Goal: Find specific page/section: Find specific page/section

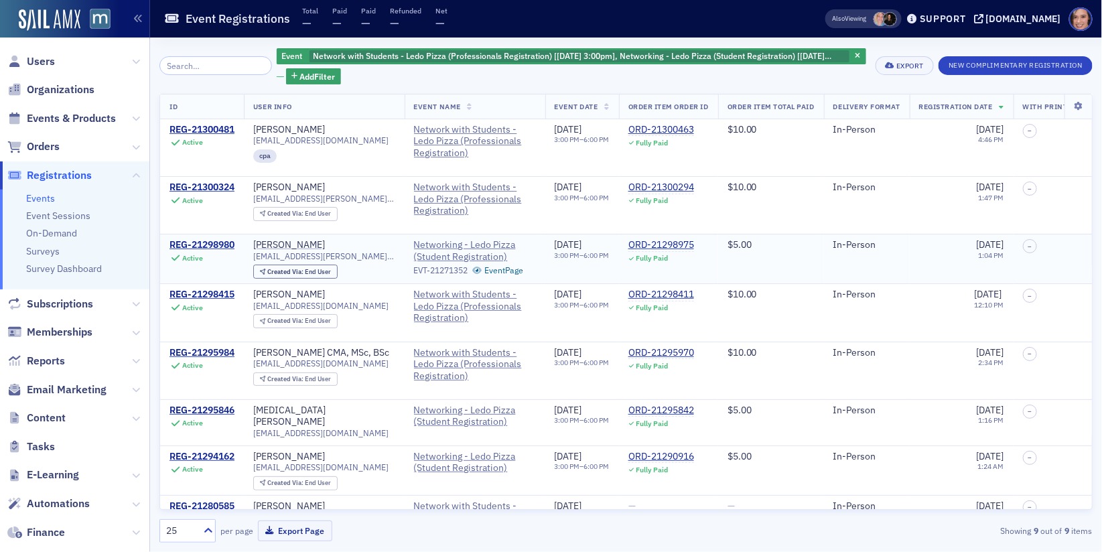
scroll to position [96, 0]
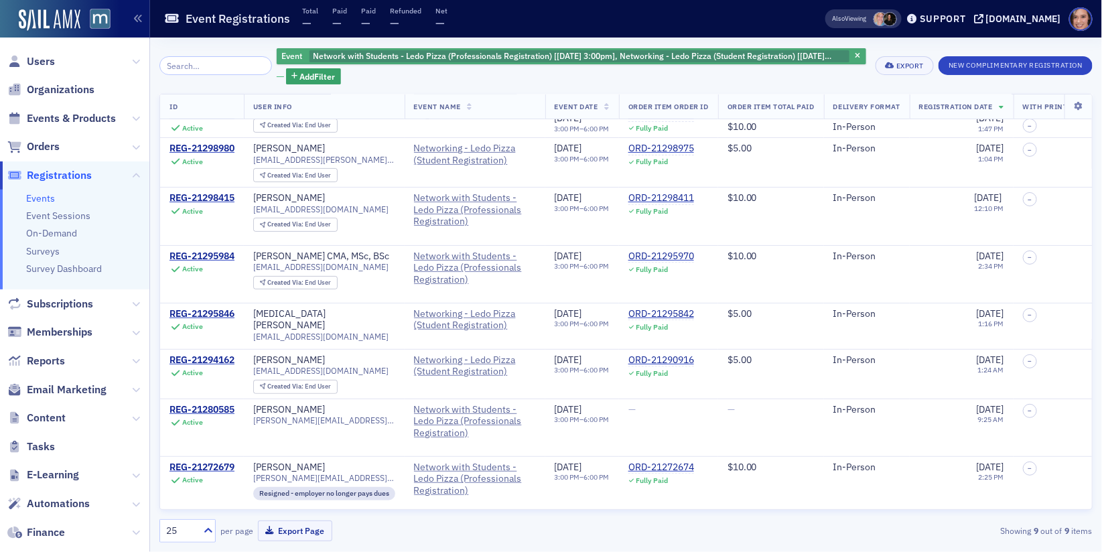
click at [653, 52] on span "Network with Students - Ledo Pizza (Professionals Registration) [9/18/2025 3:00…" at bounding box center [572, 60] width 519 height 21
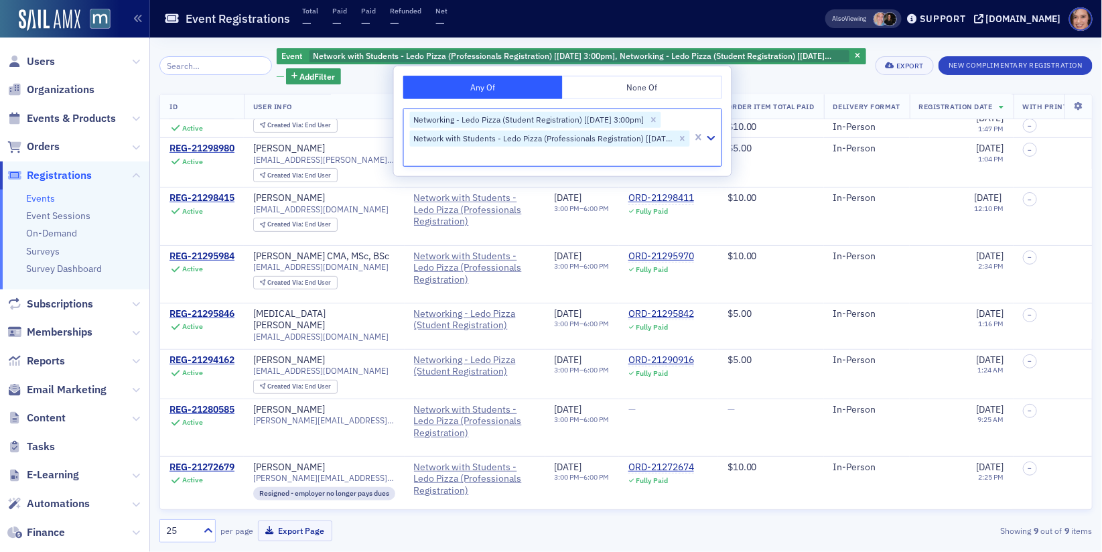
scroll to position [385, 0]
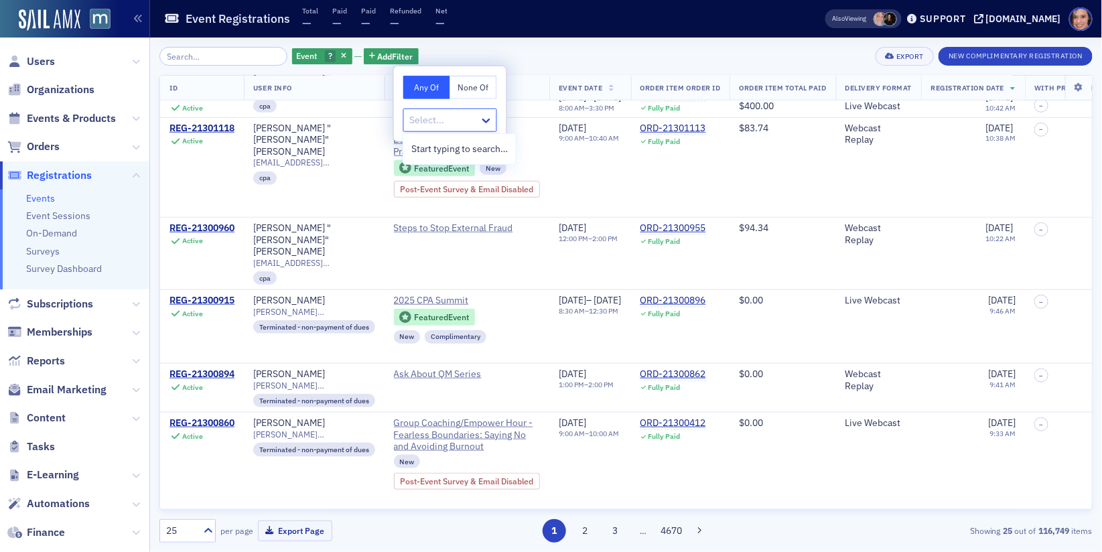
click at [429, 117] on div at bounding box center [444, 120] width 70 height 17
type input "ledo"
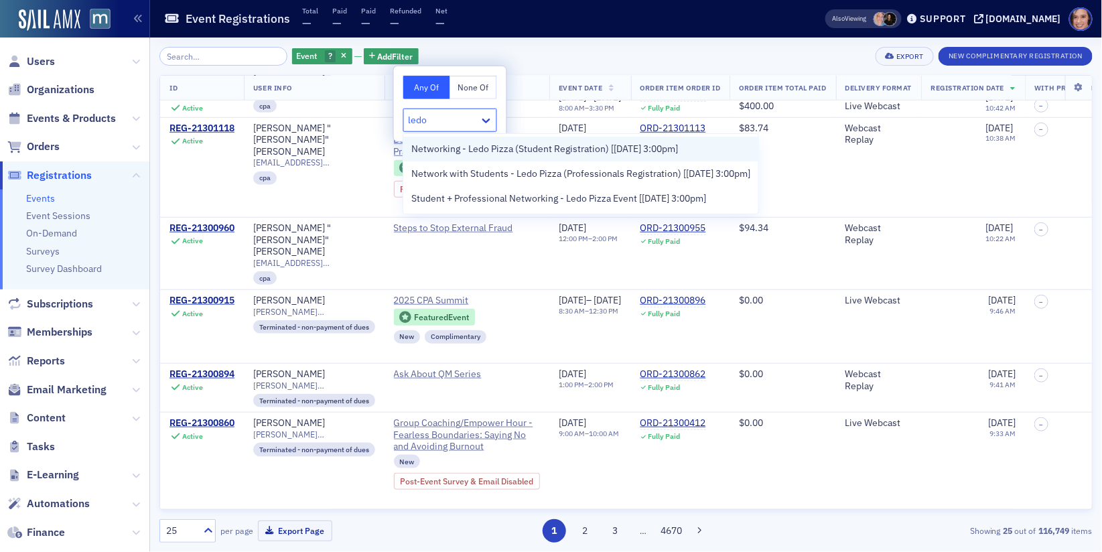
click at [455, 148] on span "Networking - Ledo Pizza (Student Registration) [9/18/2025 3:00pm]" at bounding box center [544, 149] width 267 height 14
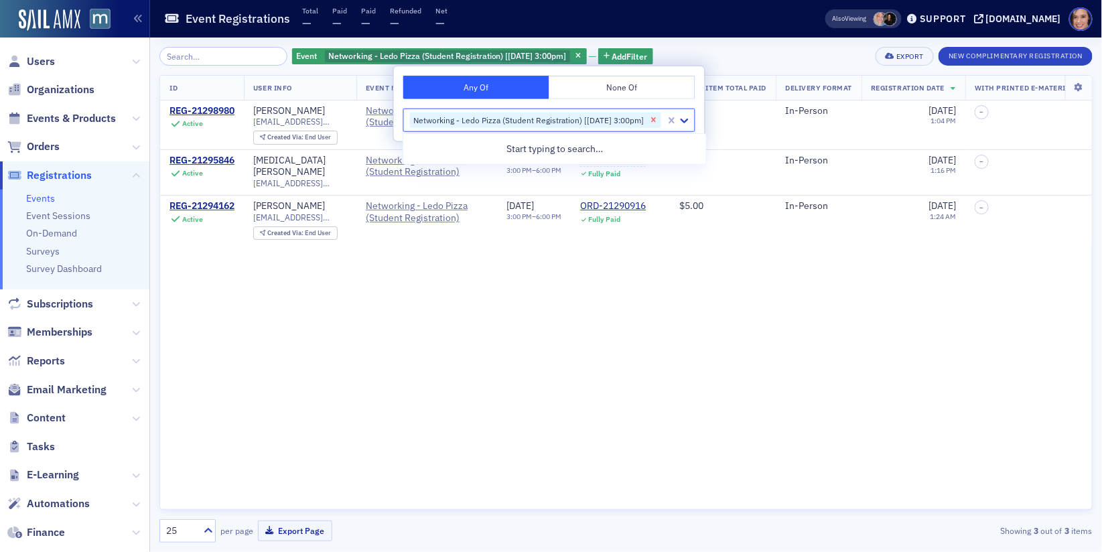
click at [659, 115] on icon "Remove Networking - Ledo Pizza (Student Registration) [9/18/2025 3:00pm]" at bounding box center [653, 119] width 9 height 9
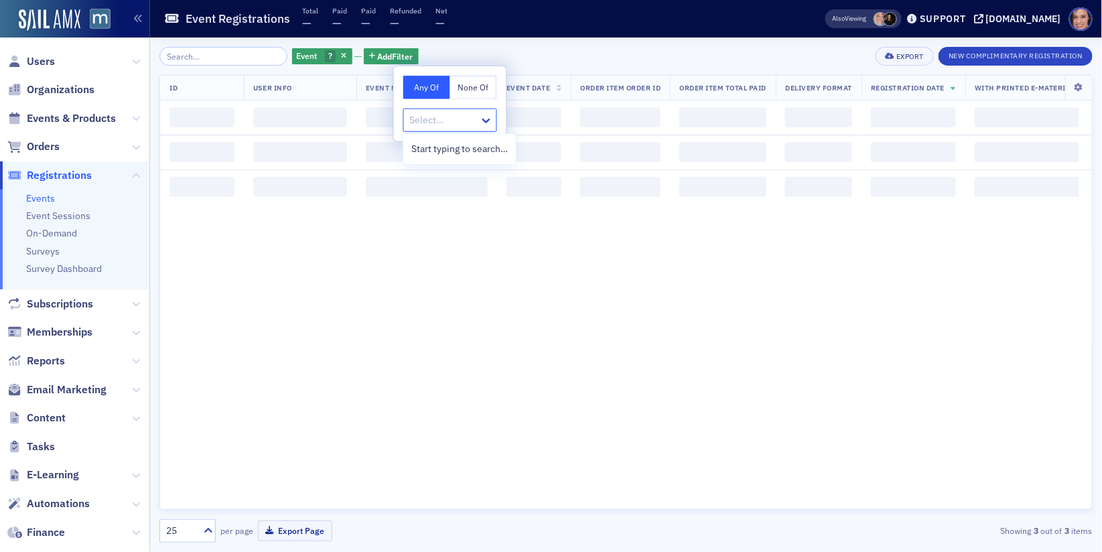
click at [460, 118] on div at bounding box center [444, 120] width 70 height 17
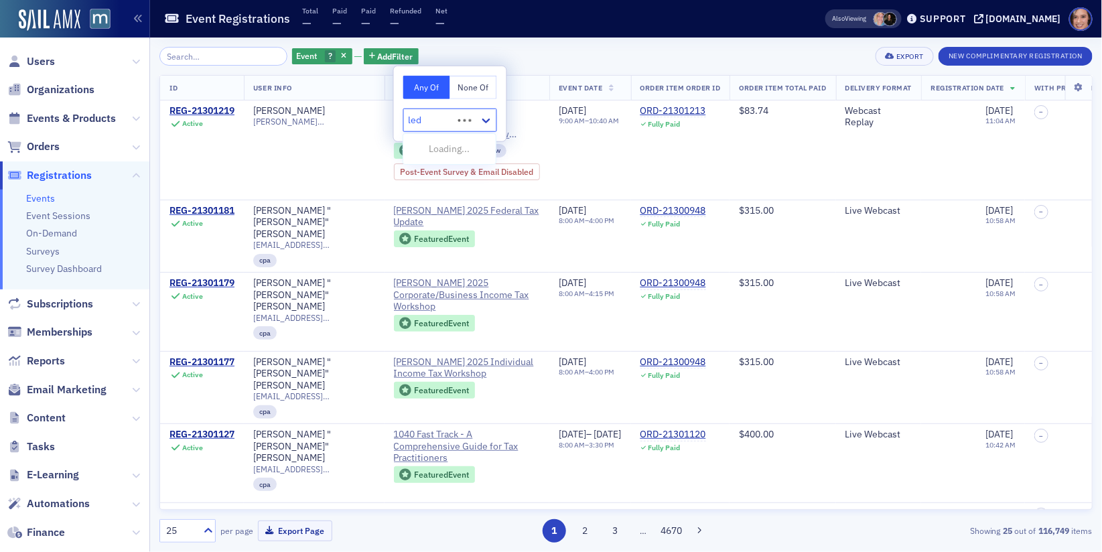
type input "ledo"
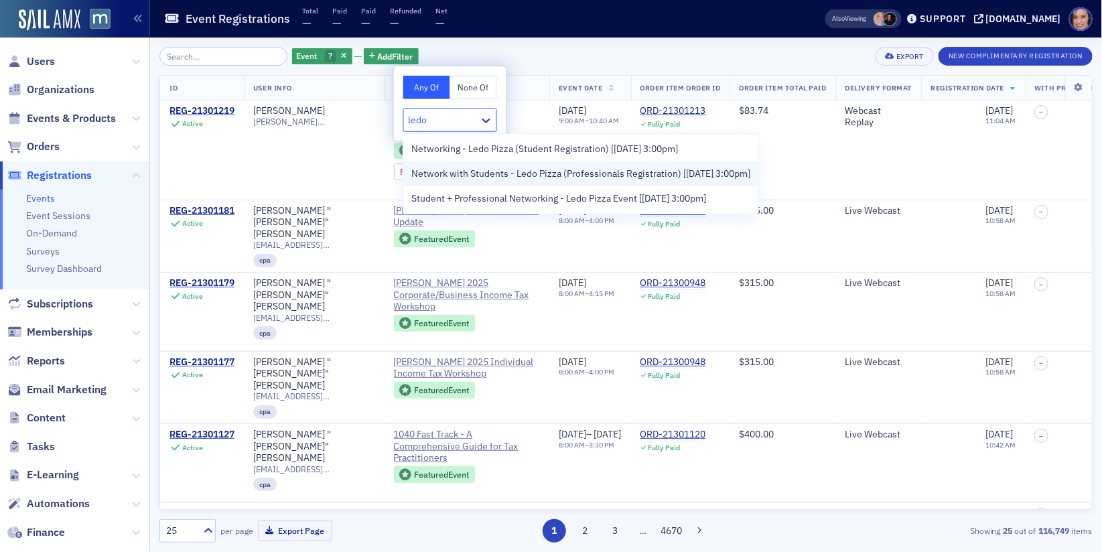
click at [466, 171] on span "Network with Students - Ledo Pizza (Professionals Registration) [9/18/2025 3:00…" at bounding box center [580, 174] width 339 height 14
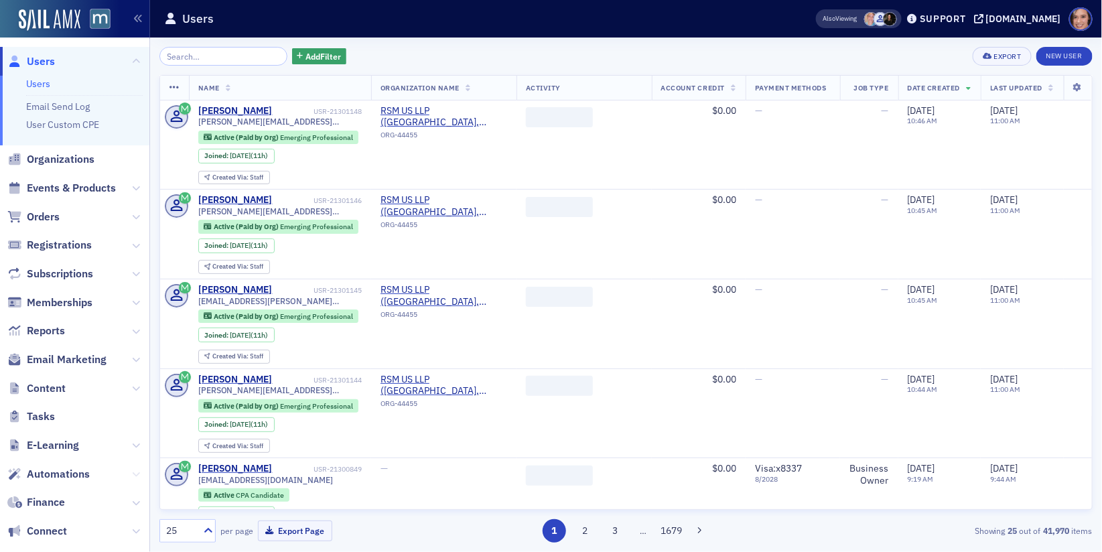
click at [139, 474] on icon at bounding box center [136, 474] width 8 height 8
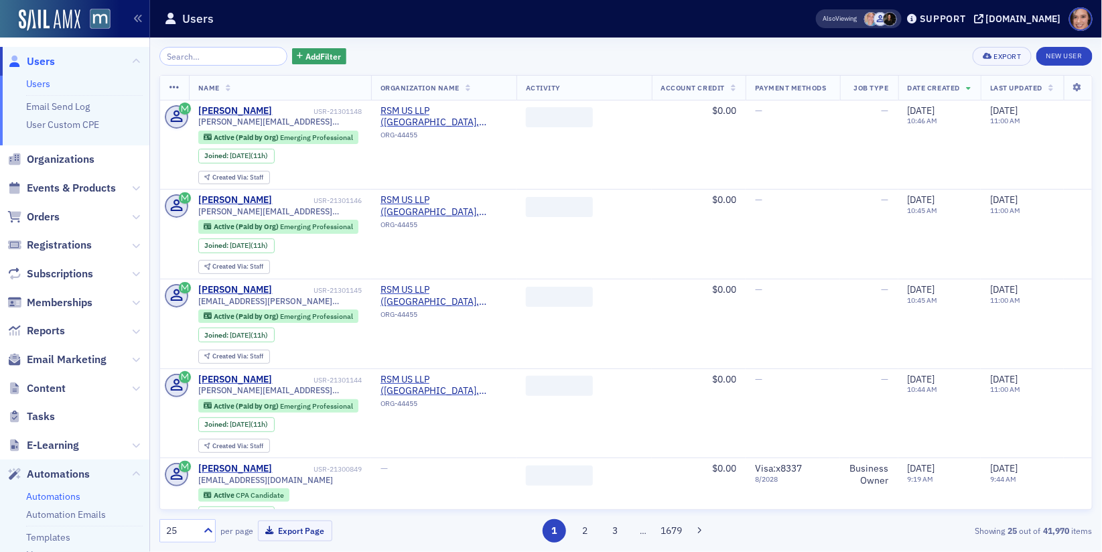
click at [72, 499] on link "Automations" at bounding box center [53, 497] width 54 height 12
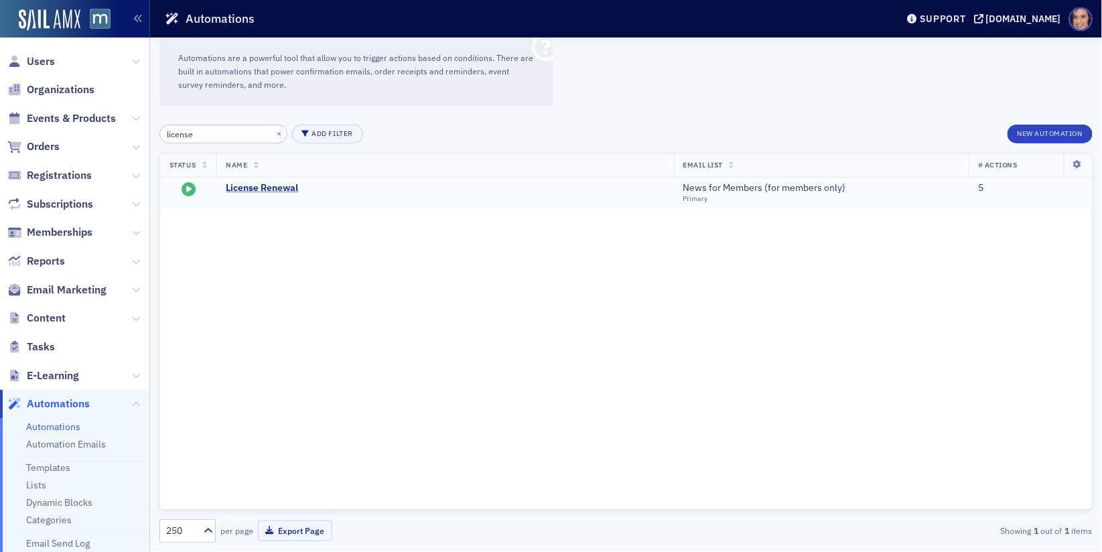
type input "license"
click at [268, 192] on span "License Renewal" at bounding box center [357, 188] width 263 height 12
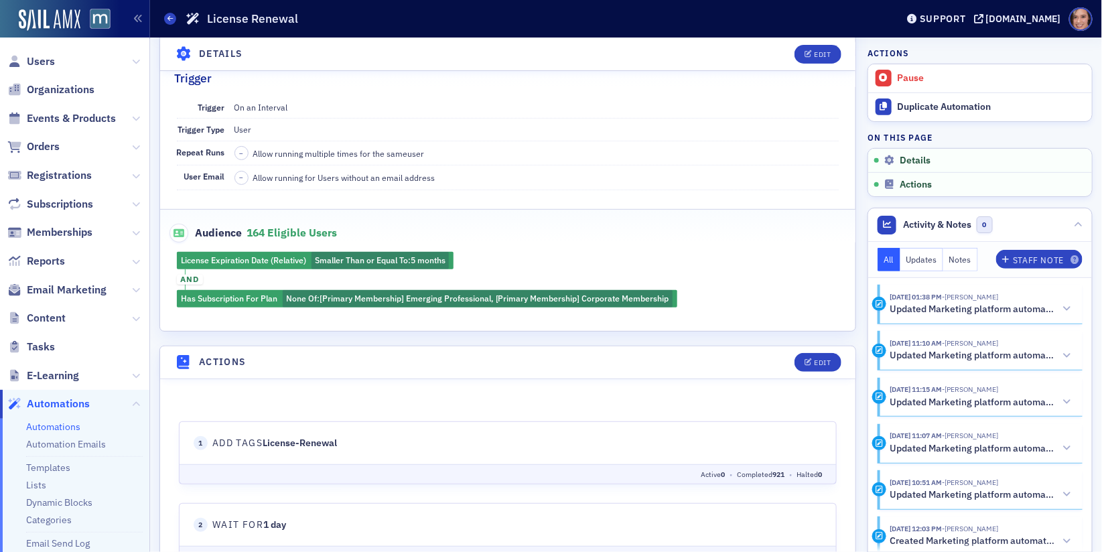
scroll to position [518, 0]
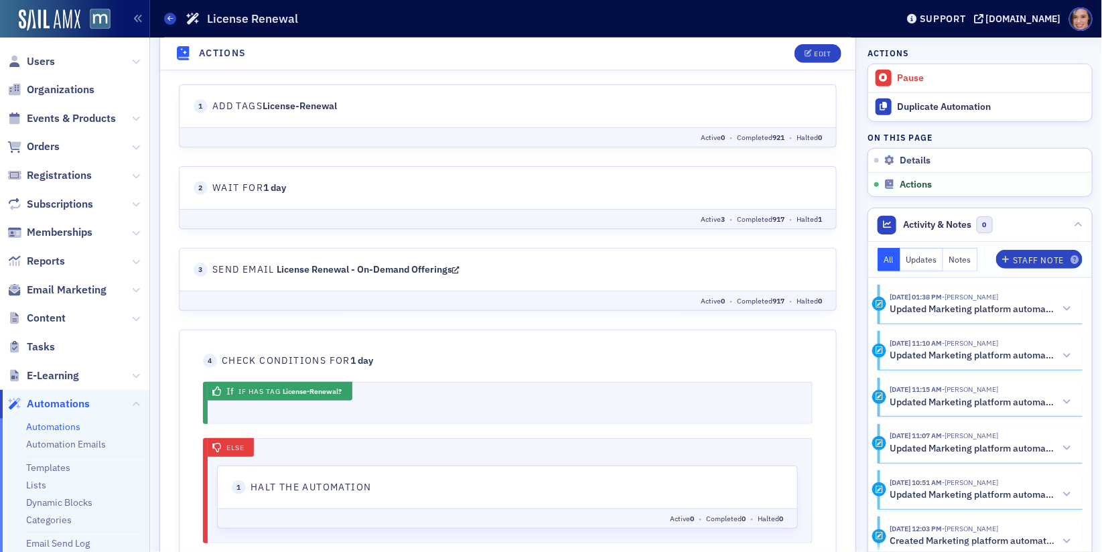
click at [454, 263] on link "License Renewal - On-Demand Offerings" at bounding box center [367, 269] width 183 height 12
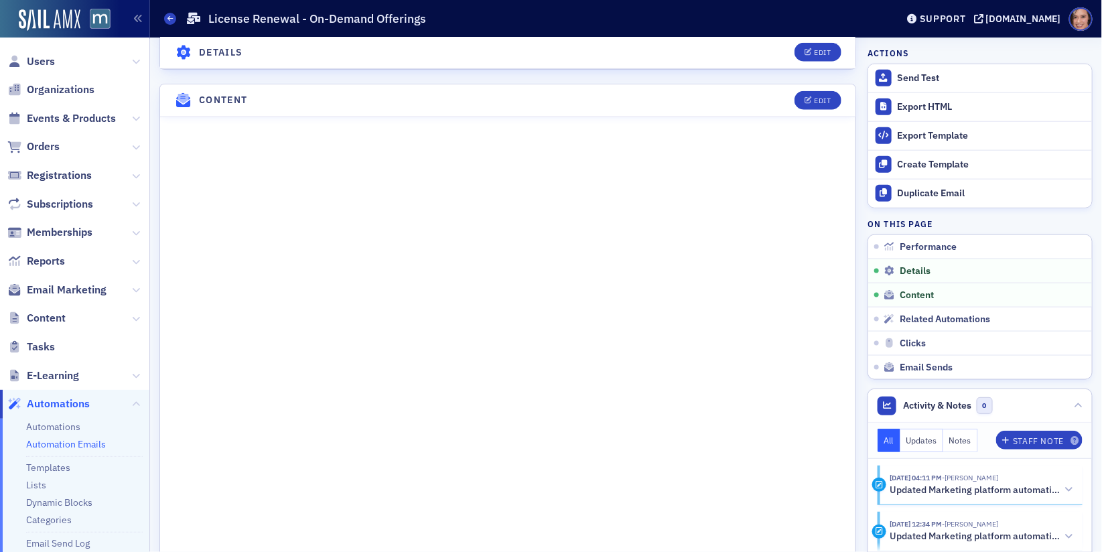
scroll to position [539, 0]
